Goal: Information Seeking & Learning: Understand process/instructions

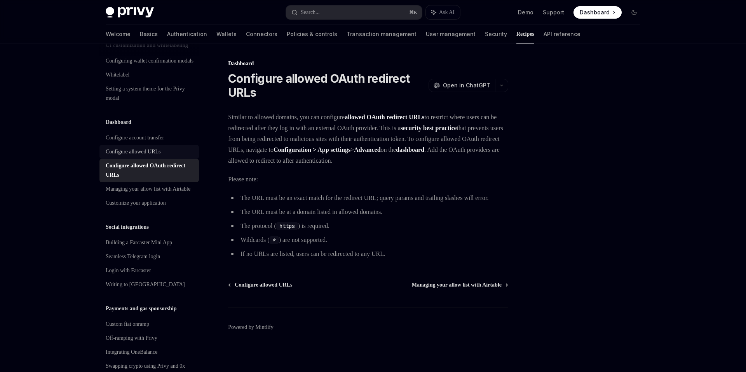
click at [125, 156] on div "Configure allowed URLs" at bounding box center [133, 151] width 55 height 9
type textarea "*"
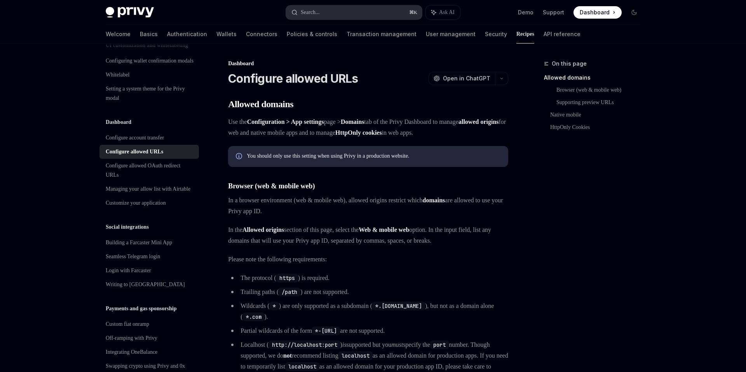
click at [341, 6] on button "Search... ⌘ K" at bounding box center [354, 12] width 136 height 14
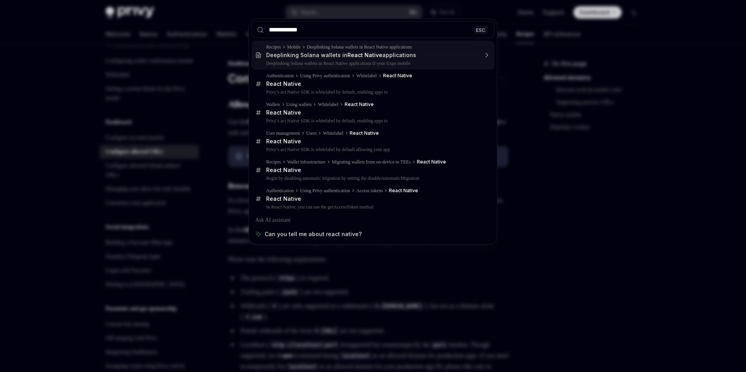
type input "**********"
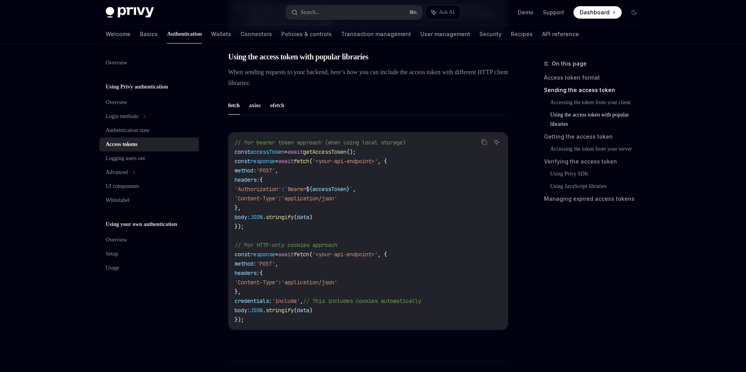
scroll to position [550, 0]
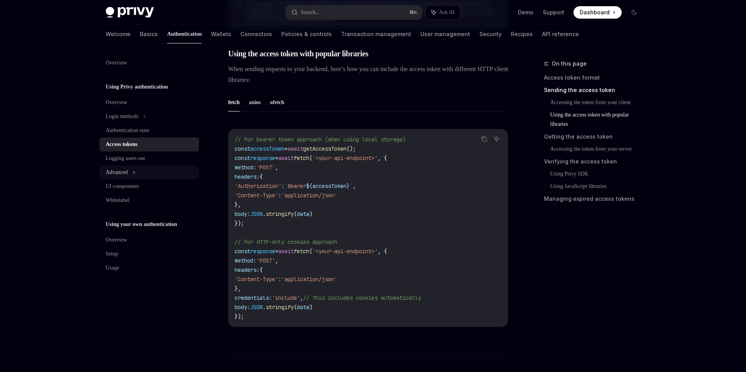
click at [128, 168] on div "Advanced" at bounding box center [117, 172] width 22 height 9
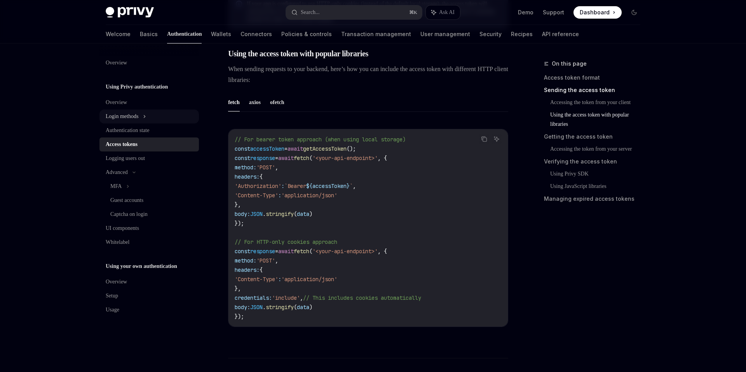
click at [134, 120] on div "Login methods" at bounding box center [122, 116] width 33 height 9
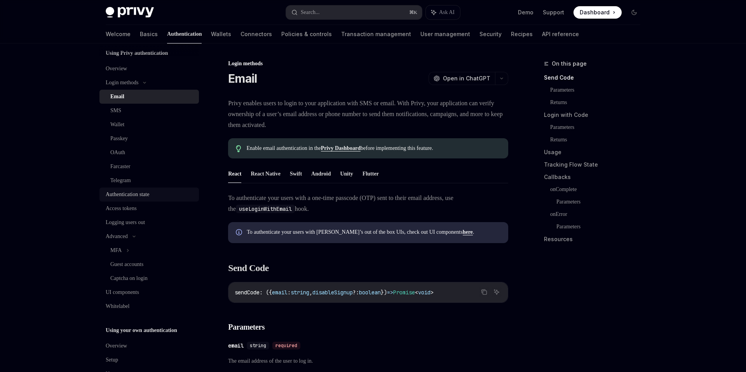
scroll to position [35, 0]
click at [142, 191] on div "Authentication state" at bounding box center [127, 193] width 43 height 9
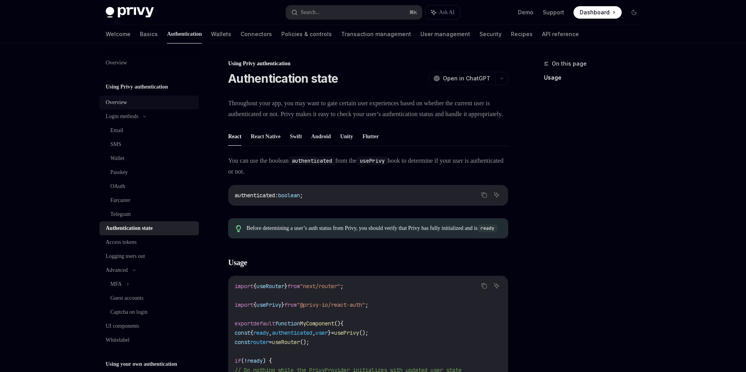
click at [131, 103] on div "Overview" at bounding box center [150, 102] width 89 height 9
type textarea "*"
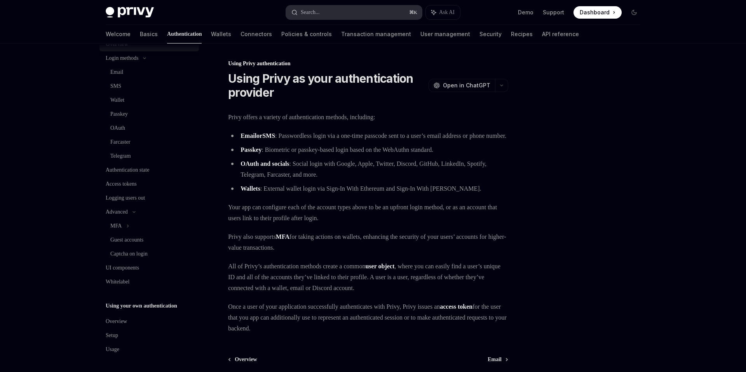
click at [311, 17] on button "Search... ⌘ K" at bounding box center [354, 12] width 136 height 14
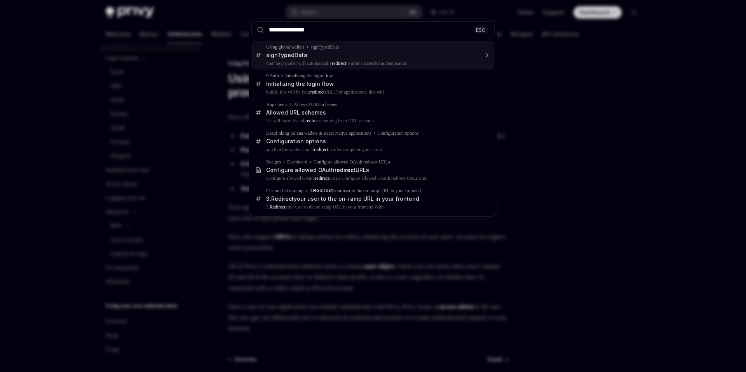
type input "**********"
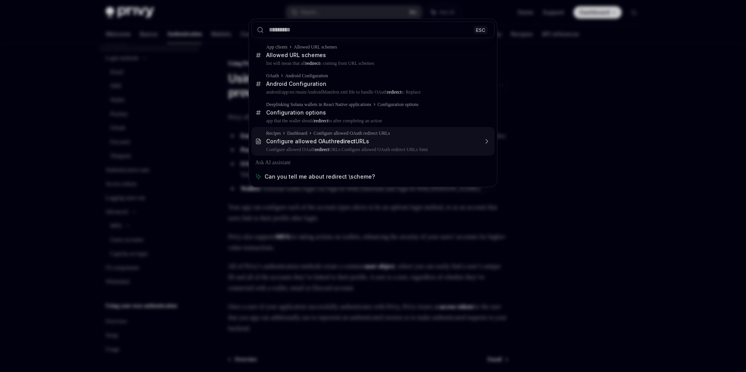
type textarea "*"
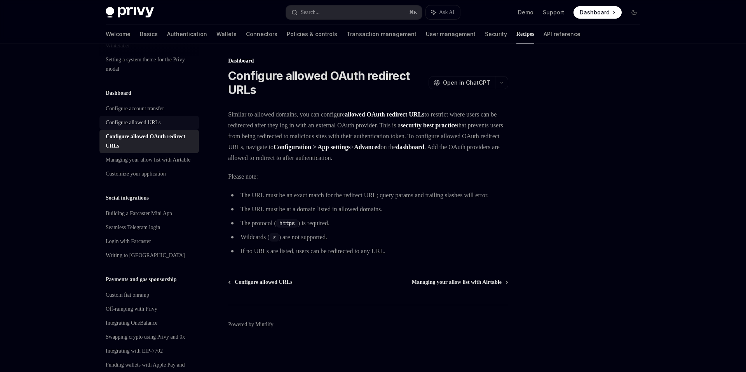
scroll to position [403, 0]
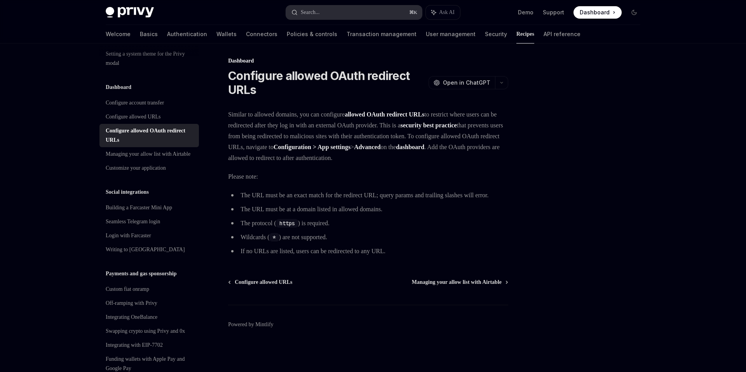
click at [336, 11] on button "Search... ⌘ K" at bounding box center [354, 12] width 136 height 14
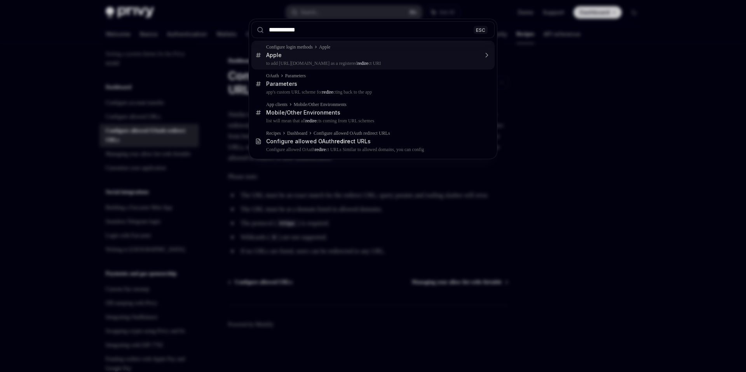
type input "**********"
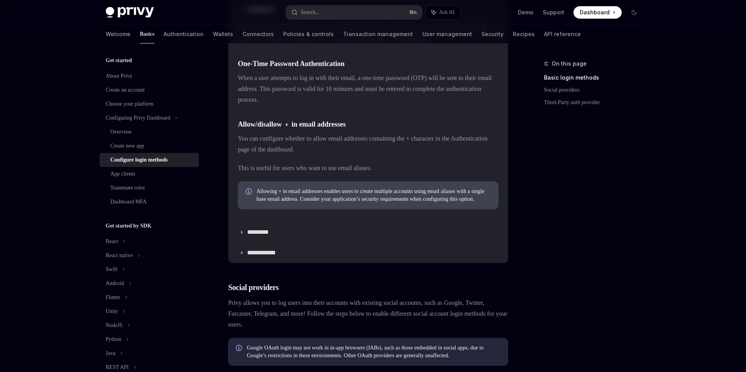
scroll to position [1045, 0]
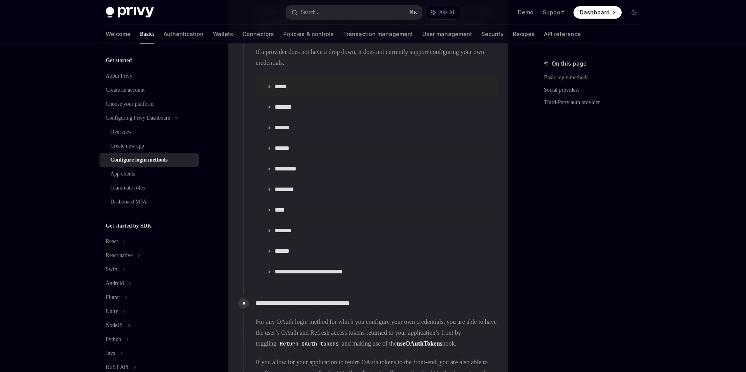
click at [280, 90] on p "*****" at bounding box center [283, 87] width 17 height 8
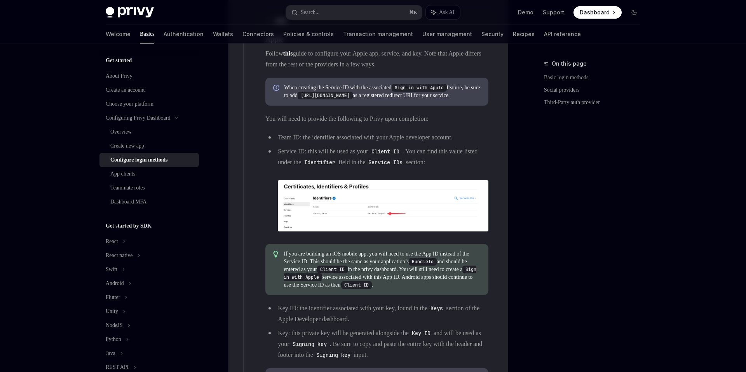
scroll to position [1107, 0]
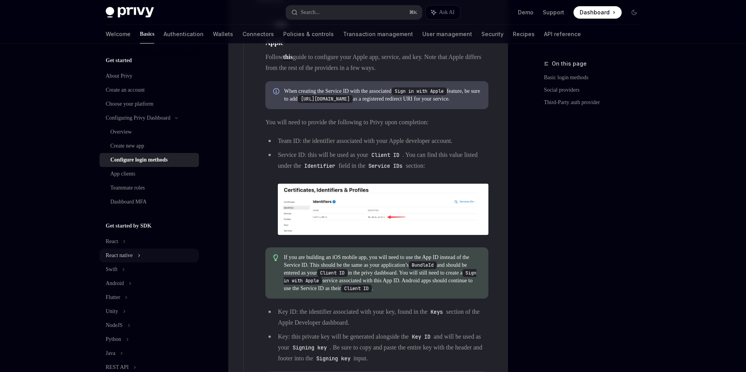
click at [147, 255] on div "React native" at bounding box center [148, 256] width 99 height 14
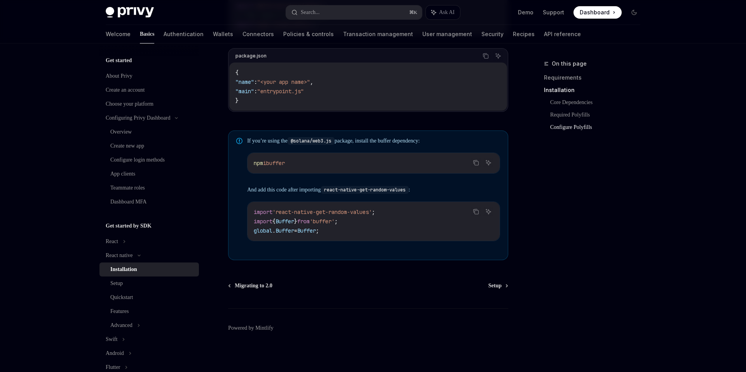
scroll to position [516, 0]
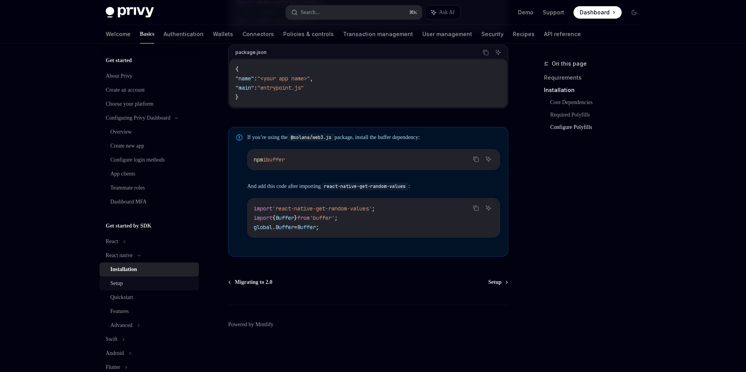
click at [142, 286] on div "Setup" at bounding box center [152, 283] width 84 height 9
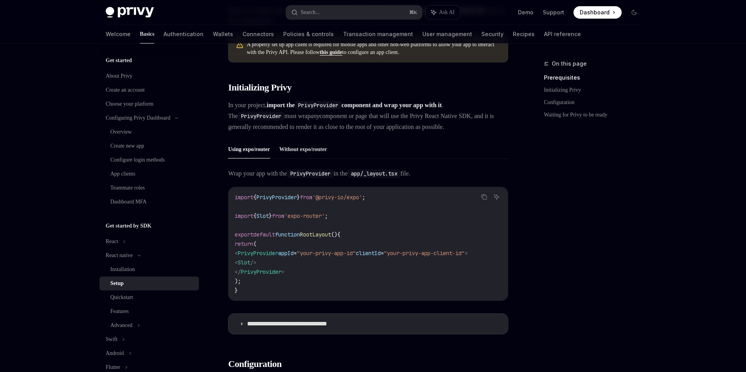
scroll to position [113, 0]
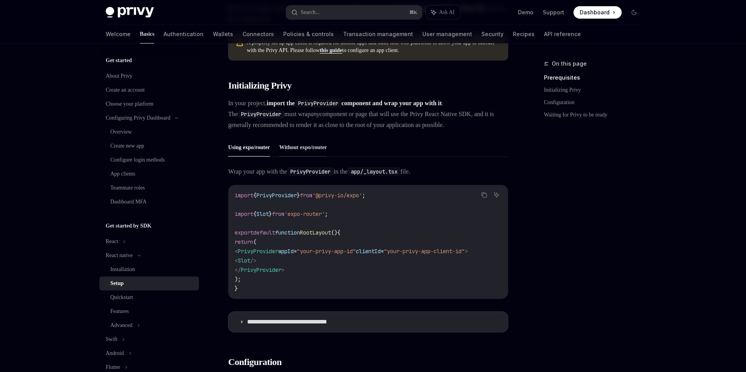
click at [314, 156] on button "Without expo/router" at bounding box center [303, 147] width 48 height 18
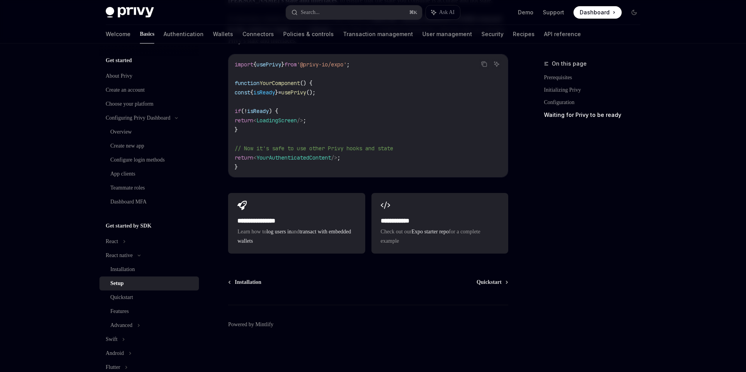
scroll to position [666, 0]
click at [144, 300] on div "Quickstart" at bounding box center [152, 297] width 84 height 9
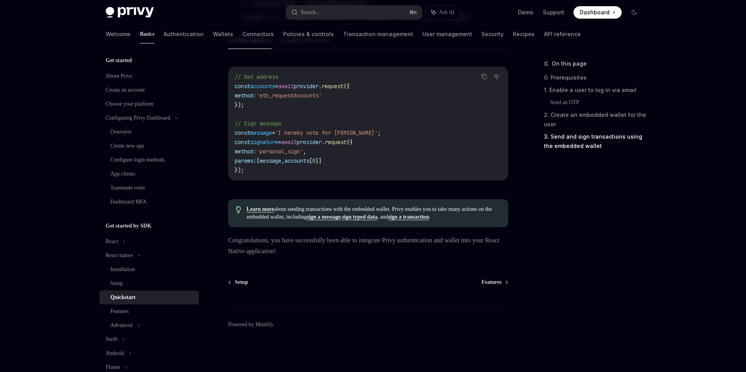
scroll to position [1145, 0]
click at [116, 311] on div "Features" at bounding box center [119, 311] width 18 height 9
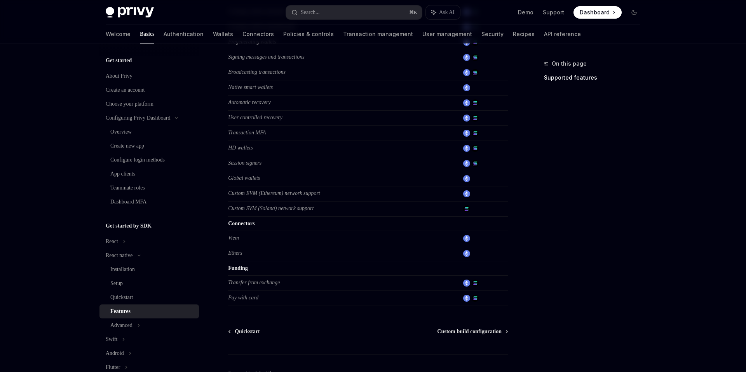
scroll to position [349, 0]
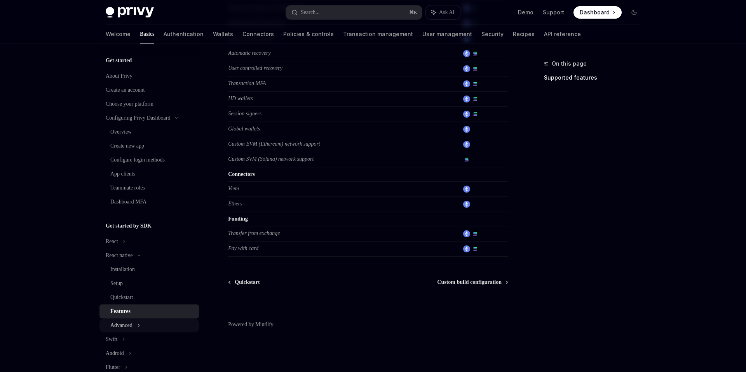
click at [167, 331] on div "Advanced" at bounding box center [148, 325] width 99 height 14
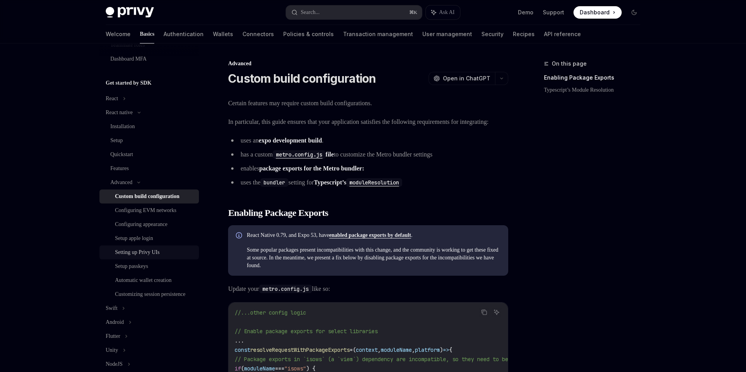
scroll to position [144, 0]
click at [153, 234] on div "Setup apple login" at bounding box center [134, 237] width 38 height 9
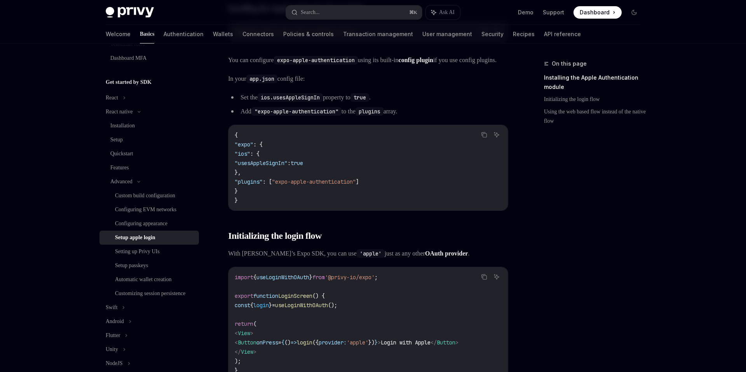
scroll to position [180, 0]
drag, startPoint x: 375, startPoint y: 203, endPoint x: 287, endPoint y: 202, distance: 87.4
click at [287, 184] on span ""plugins" : [ "expo-apple-authentication" ]" at bounding box center [297, 180] width 124 height 7
copy span ""expo-apple-authentication""
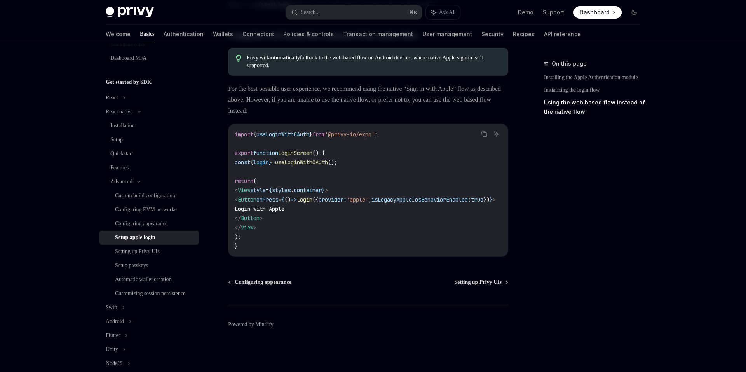
scroll to position [601, 0]
click at [159, 198] on div "Custom build configuration" at bounding box center [145, 195] width 60 height 9
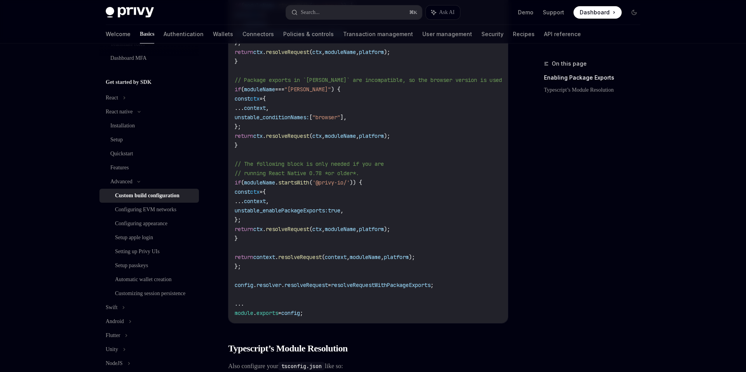
scroll to position [448, 0]
type textarea "*"
